Goal: Feedback & Contribution: Contribute content

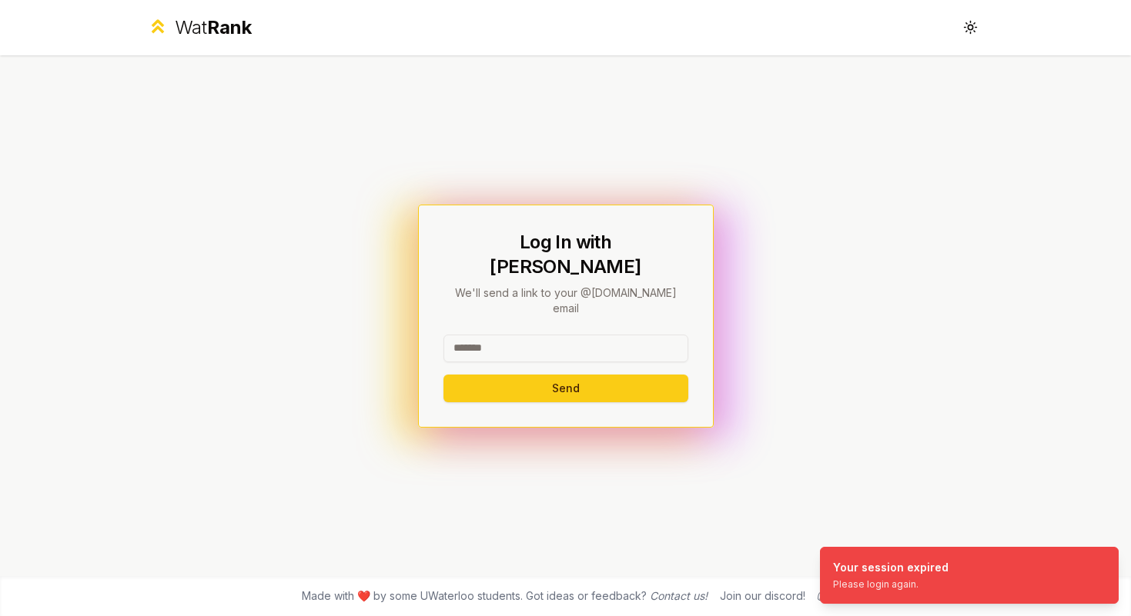
click at [476, 335] on input at bounding box center [565, 349] width 245 height 28
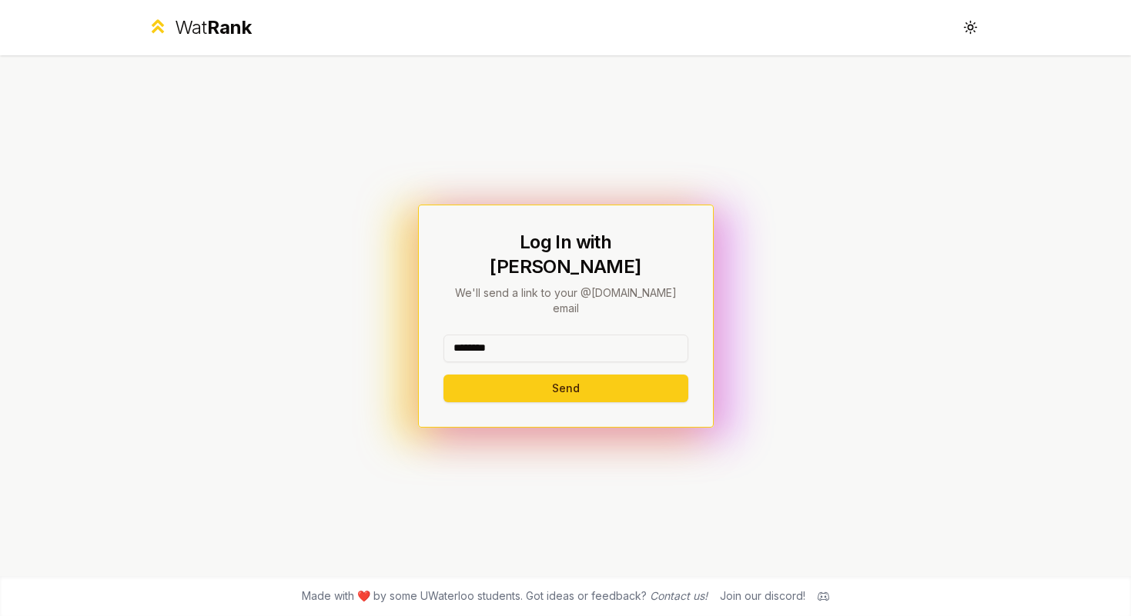
type input "********"
click at [443, 375] on button "Send" at bounding box center [565, 389] width 245 height 28
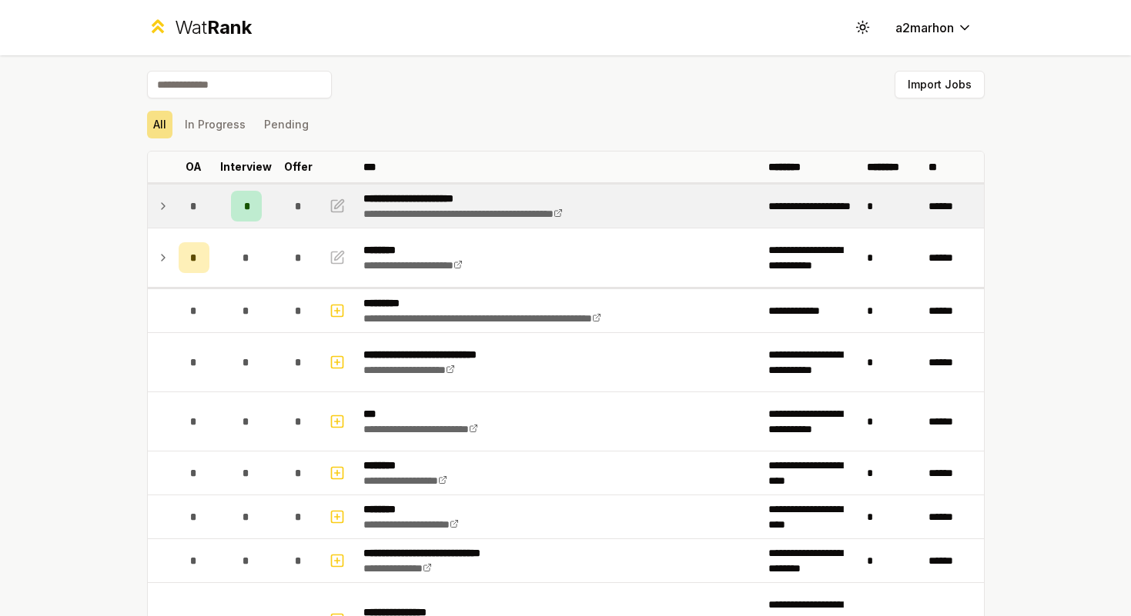
click at [166, 205] on icon at bounding box center [163, 206] width 12 height 18
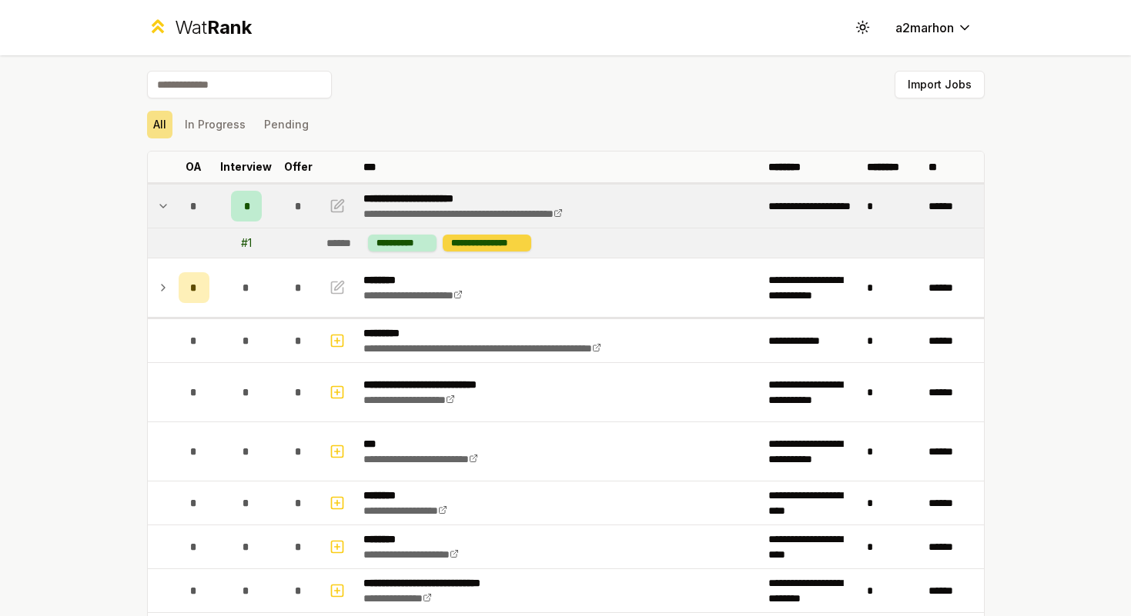
click at [483, 247] on div "**********" at bounding box center [487, 243] width 88 height 17
click at [649, 235] on td "**********" at bounding box center [651, 243] width 663 height 29
click at [160, 205] on icon at bounding box center [163, 206] width 6 height 3
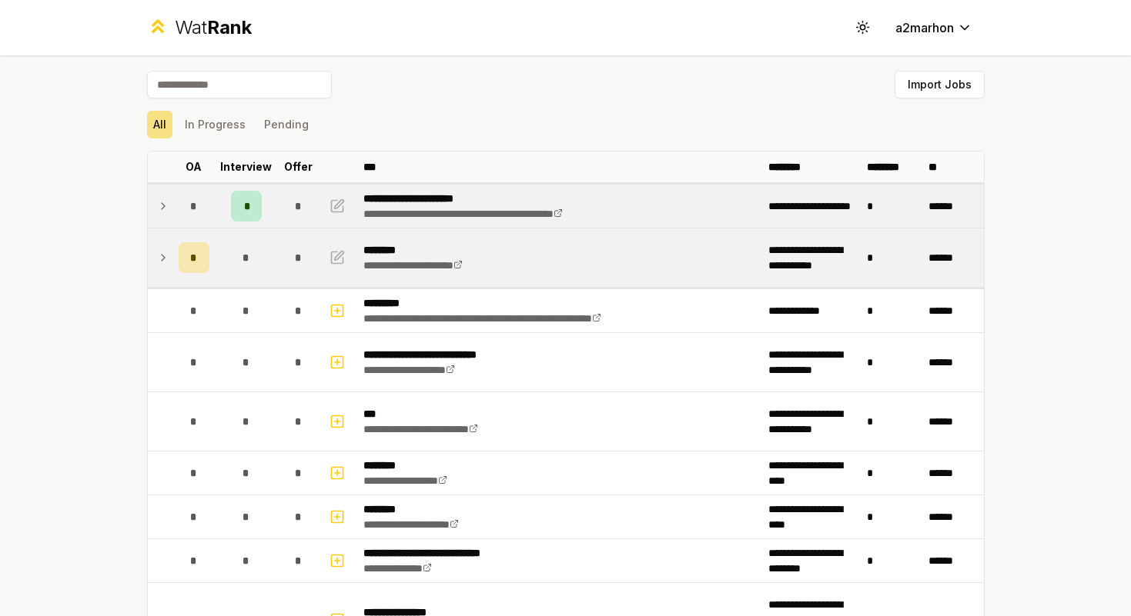
click at [173, 250] on td "*" at bounding box center [193, 258] width 43 height 58
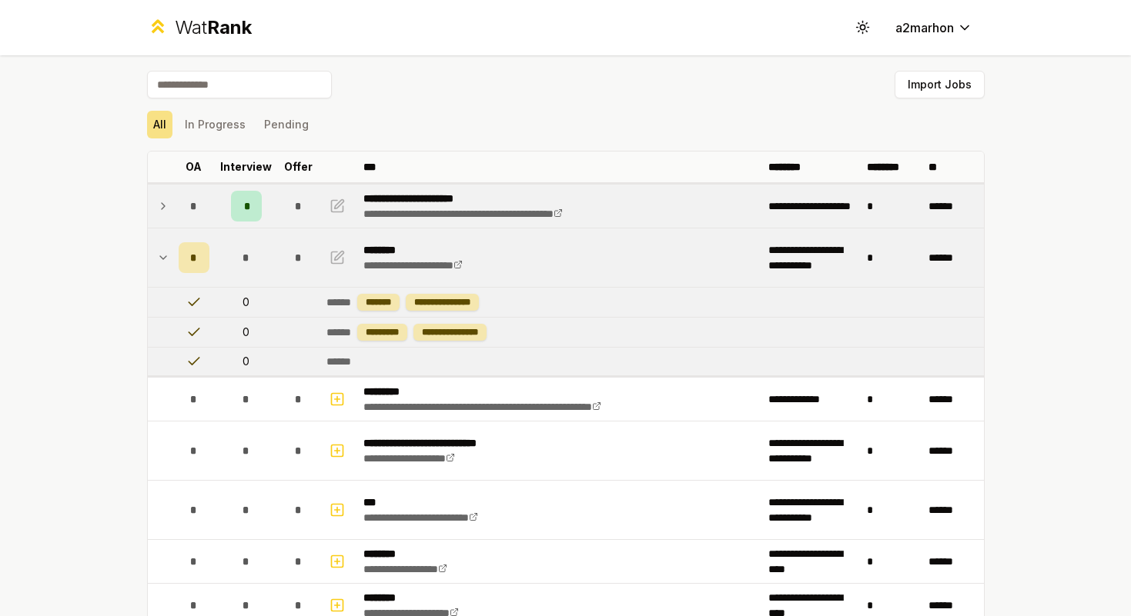
click at [167, 254] on icon at bounding box center [163, 258] width 12 height 18
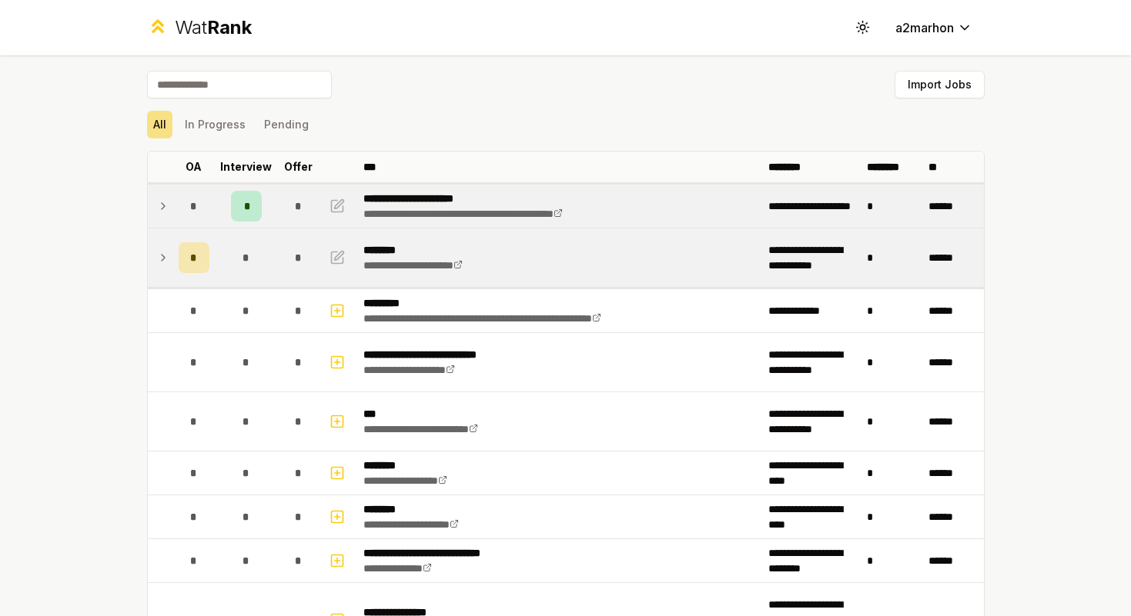
click at [167, 254] on icon at bounding box center [163, 258] width 12 height 18
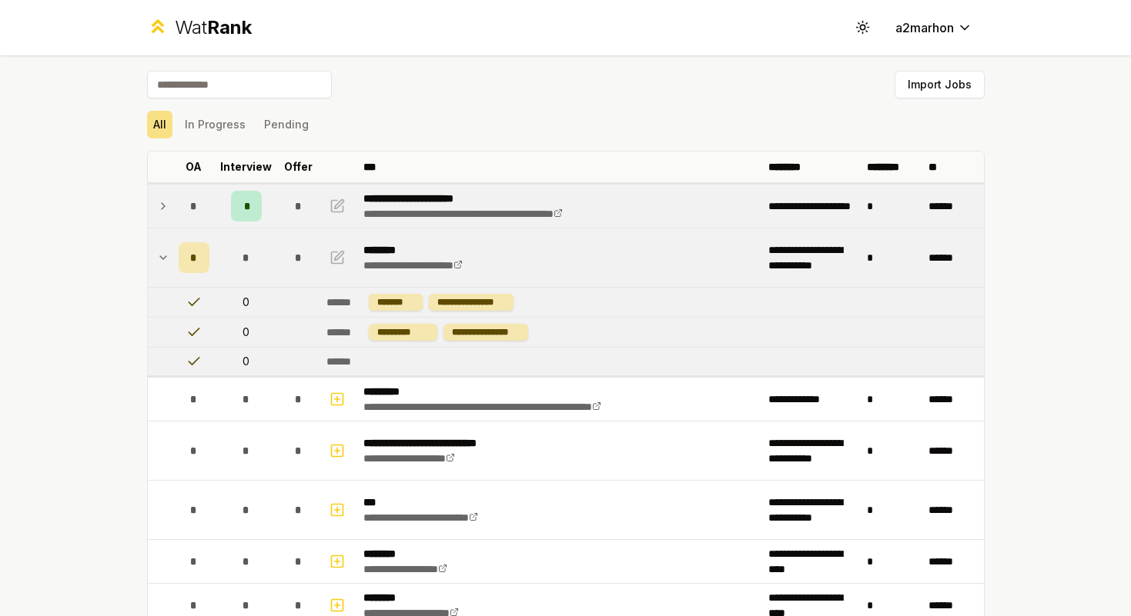
click at [167, 254] on icon at bounding box center [163, 258] width 12 height 18
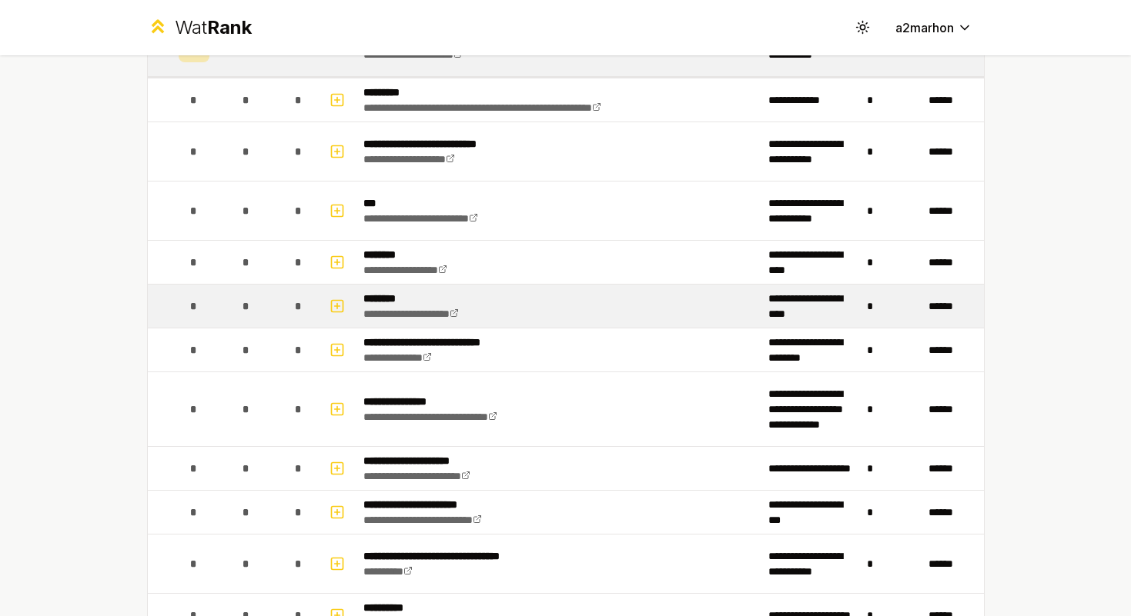
scroll to position [249, 0]
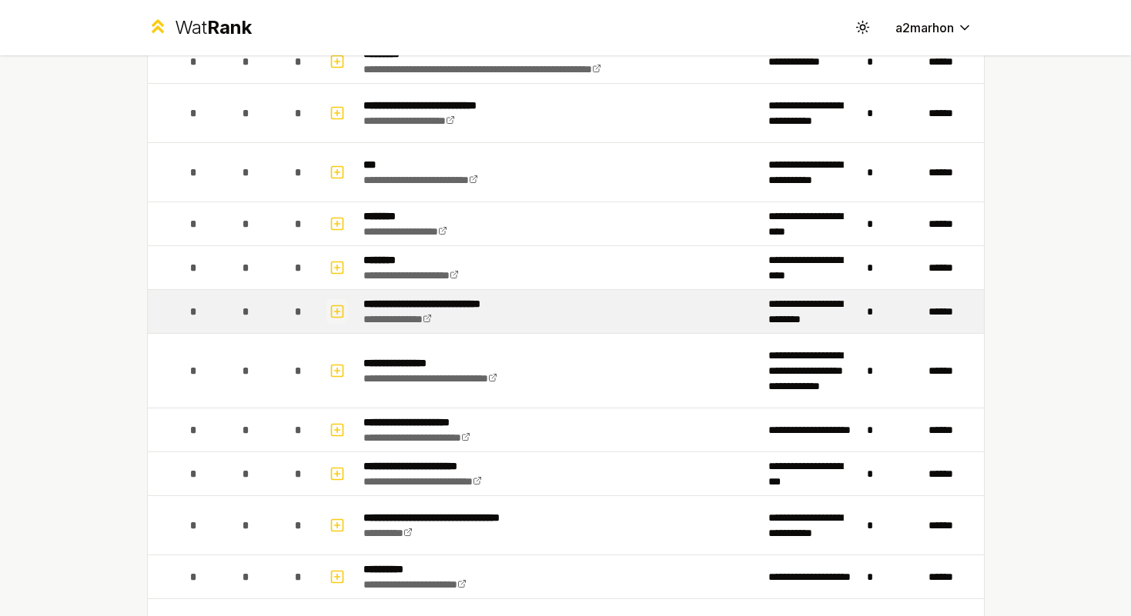
click at [334, 312] on icon "button" at bounding box center [336, 311] width 15 height 18
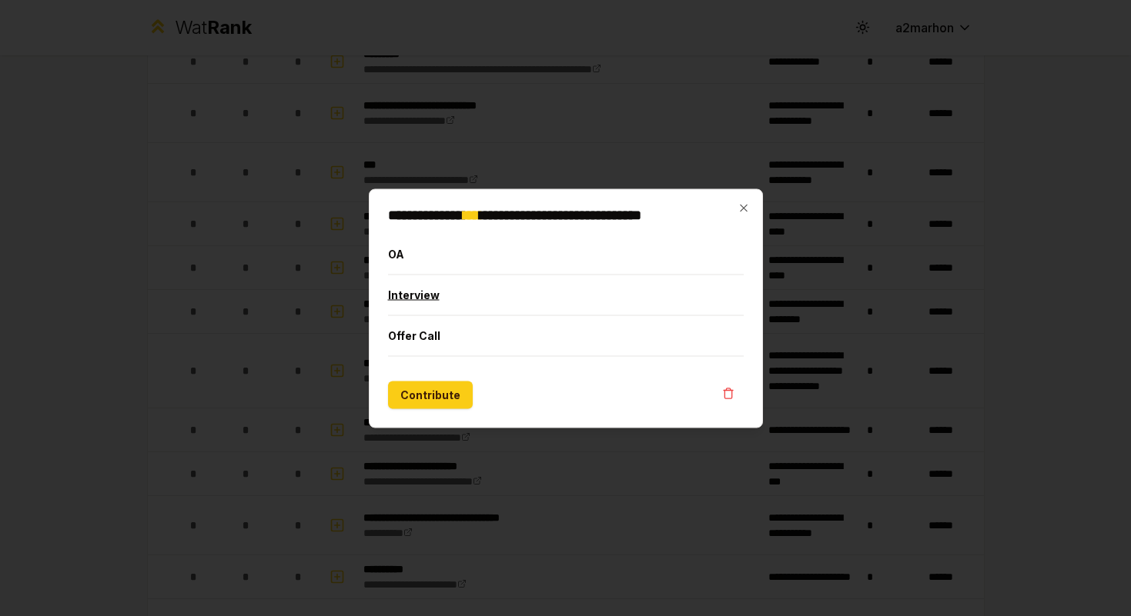
click at [414, 293] on button "Interview" at bounding box center [566, 295] width 356 height 40
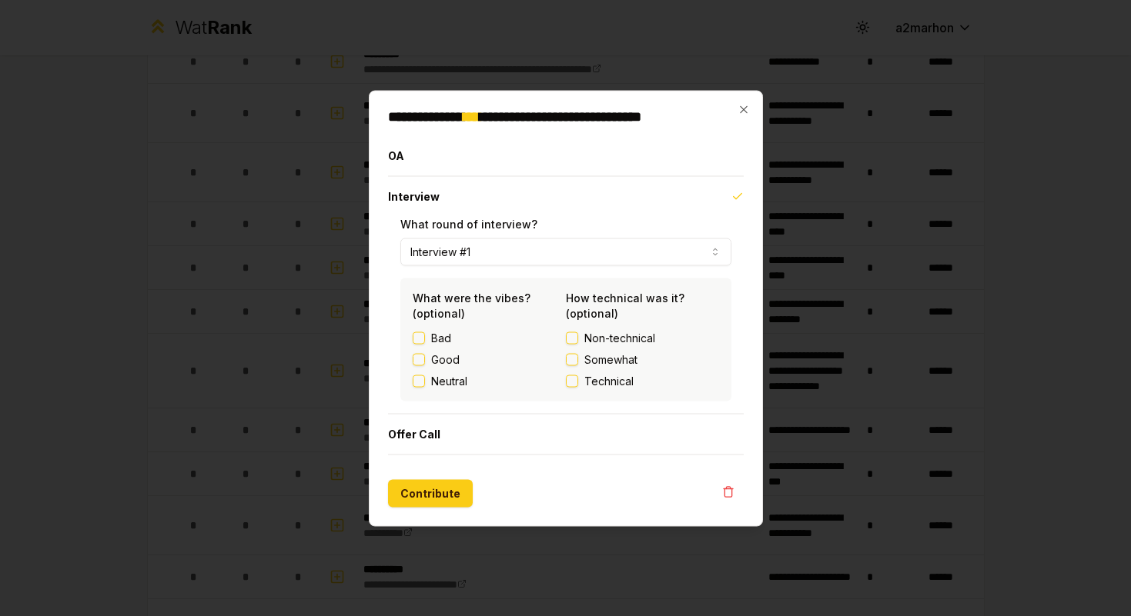
click at [416, 359] on button "Good" at bounding box center [418, 359] width 12 height 12
click at [571, 338] on button "Non-technical" at bounding box center [572, 338] width 12 height 12
click at [434, 500] on button "Contribute" at bounding box center [430, 493] width 85 height 28
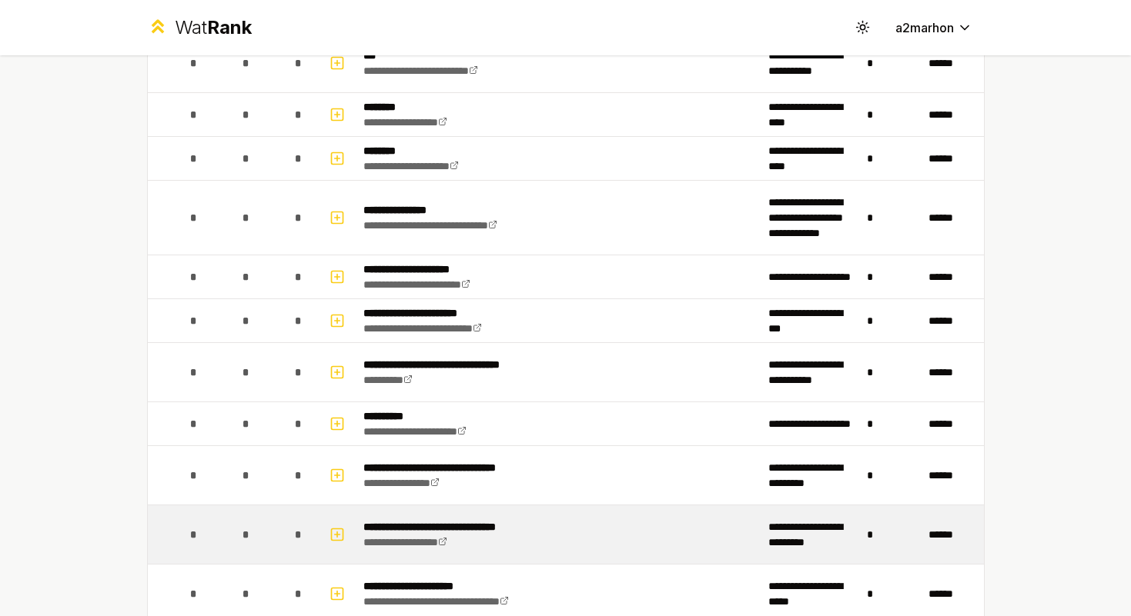
scroll to position [446, 0]
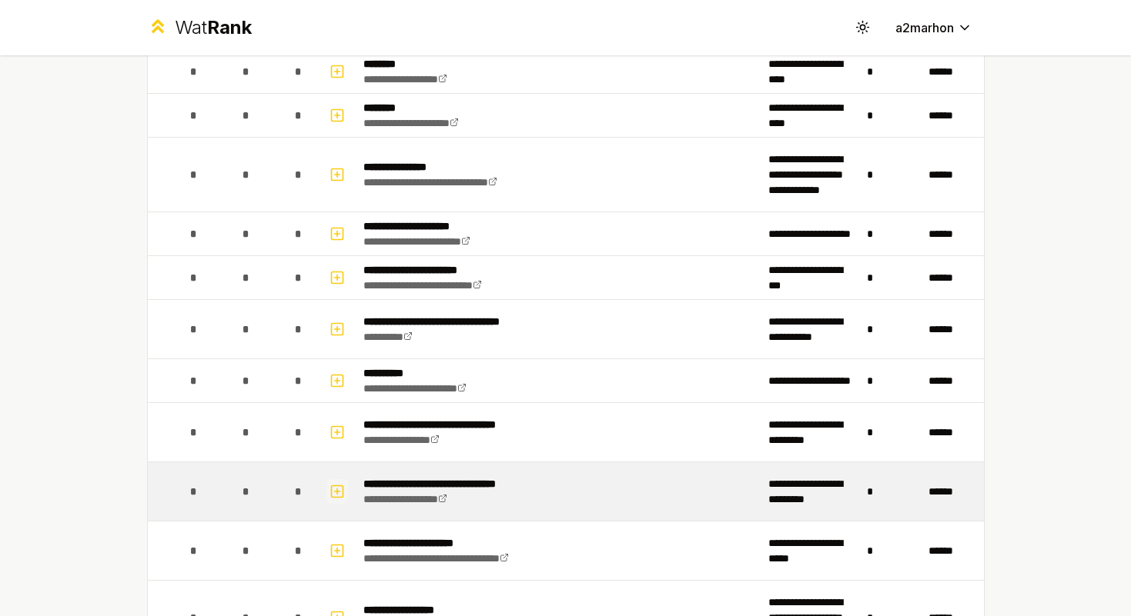
click at [337, 489] on icon "button" at bounding box center [337, 491] width 0 height 5
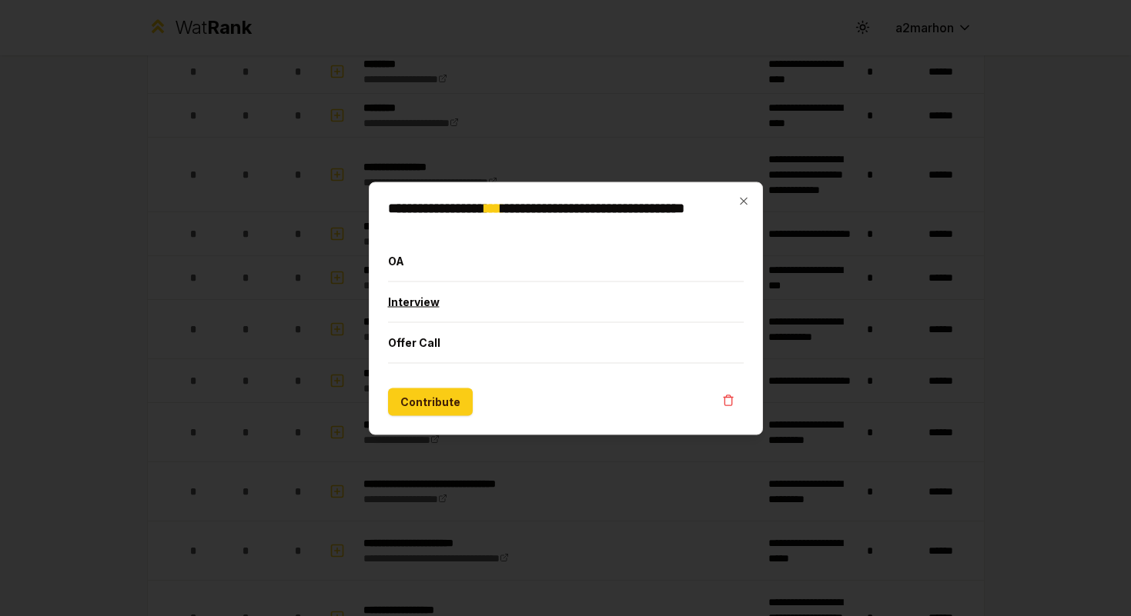
click at [436, 295] on button "Interview" at bounding box center [566, 302] width 356 height 40
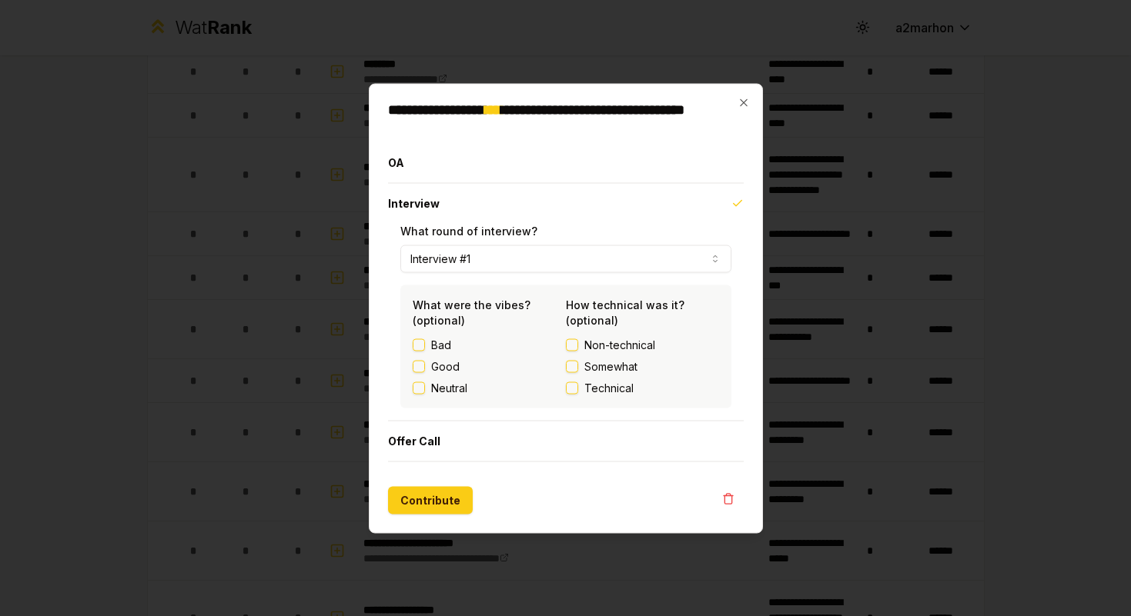
click at [416, 366] on button "Good" at bounding box center [418, 366] width 12 height 12
click at [567, 369] on button "Somewhat" at bounding box center [572, 366] width 12 height 12
click at [419, 508] on button "Contribute" at bounding box center [430, 500] width 85 height 28
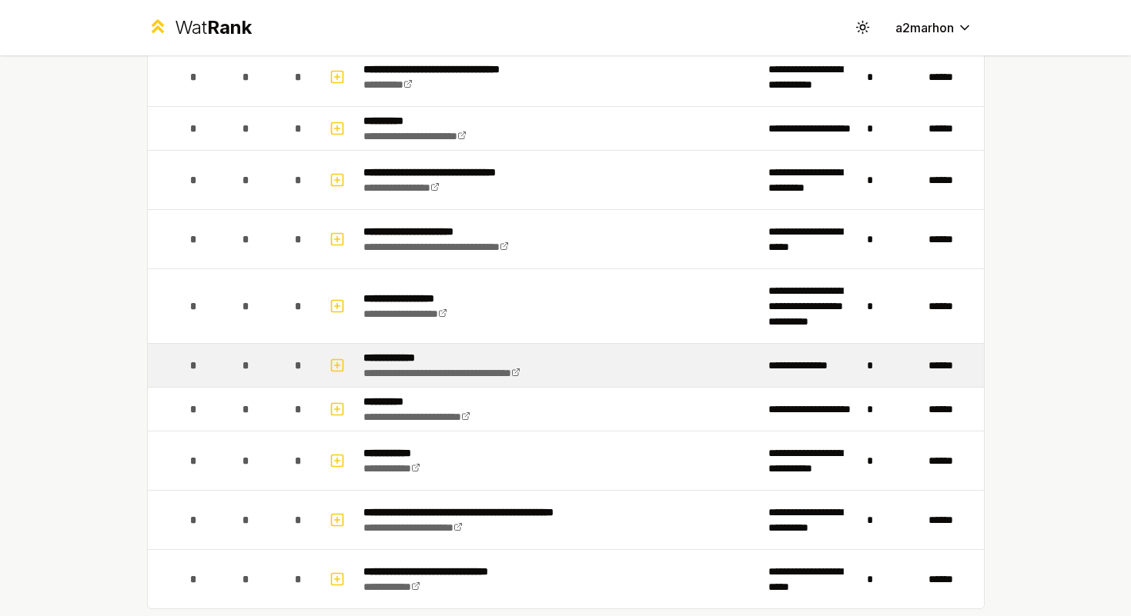
scroll to position [783, 0]
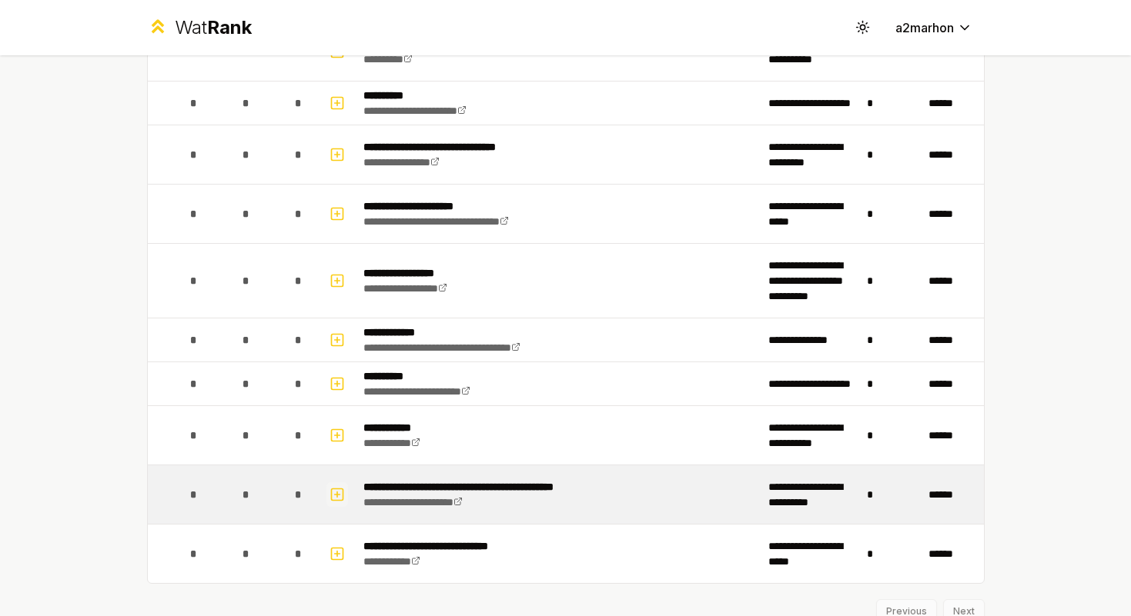
click at [333, 498] on icon "button" at bounding box center [336, 495] width 15 height 18
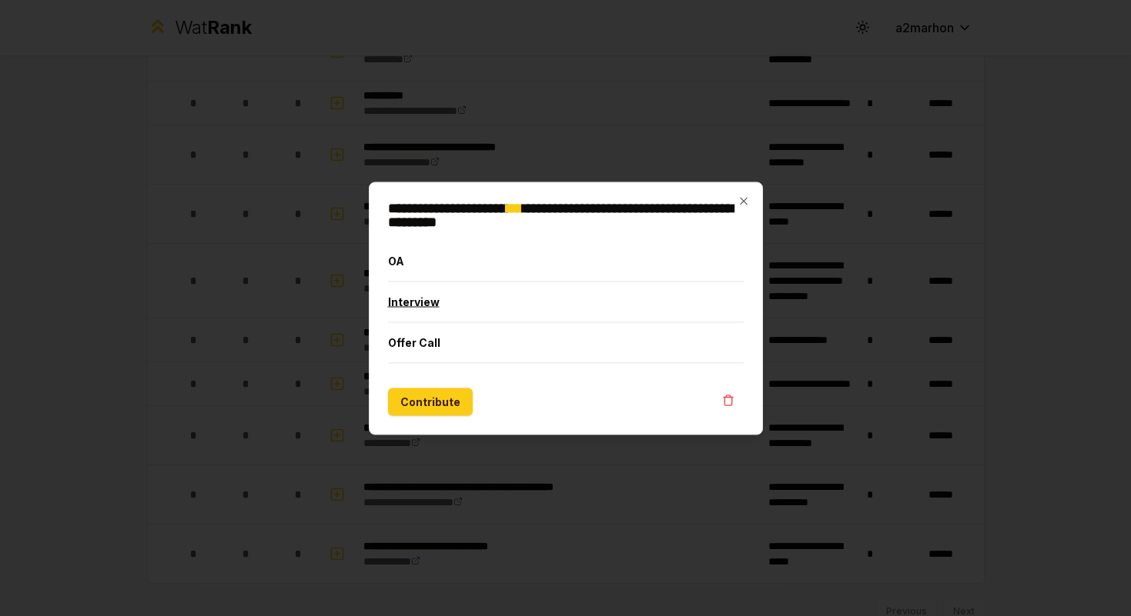
click at [461, 307] on button "Interview" at bounding box center [566, 302] width 356 height 40
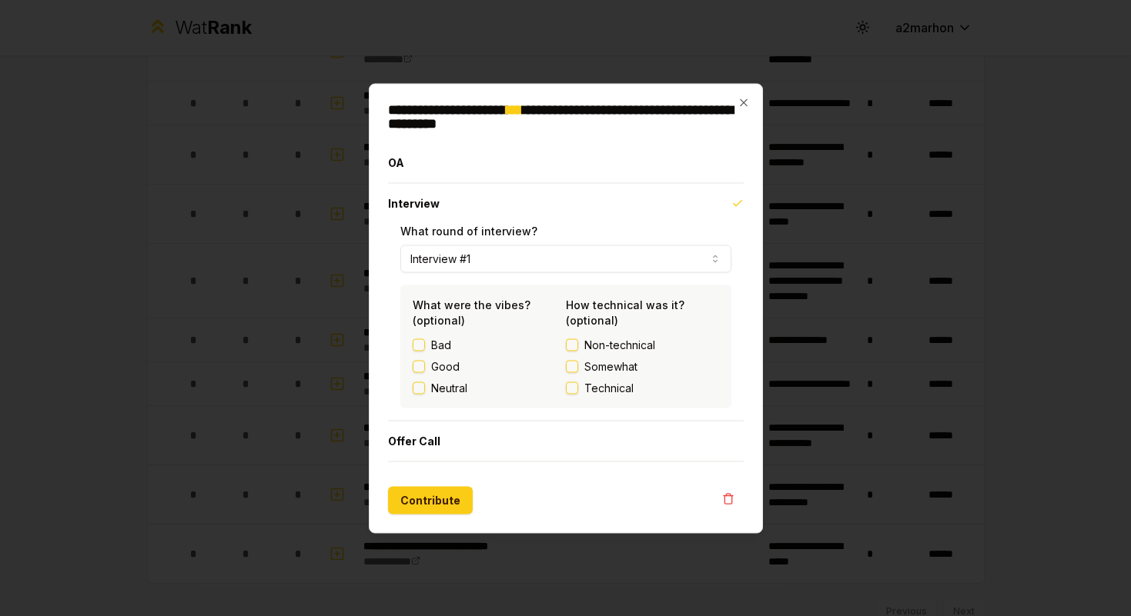
click at [420, 367] on button "Good" at bounding box center [418, 366] width 12 height 12
click at [566, 389] on button "Technical" at bounding box center [572, 388] width 12 height 12
click at [415, 503] on button "Contribute" at bounding box center [430, 500] width 85 height 28
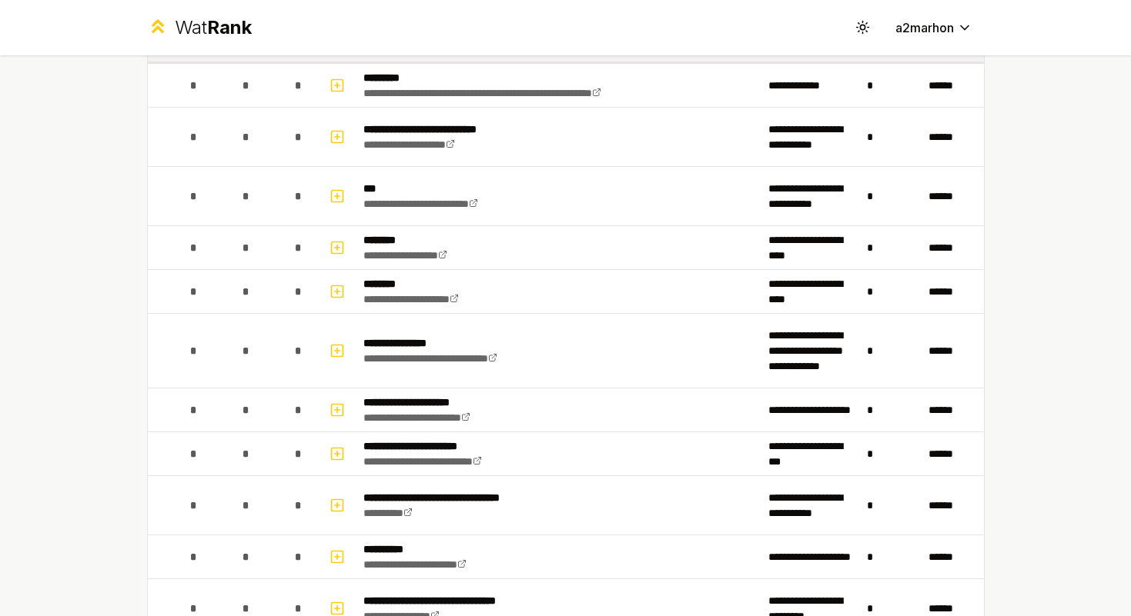
scroll to position [0, 0]
